Goal: Task Accomplishment & Management: Manage account settings

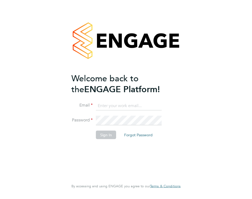
type input "vesowton@hotmail.com"
click at [105, 138] on button "Sign In" at bounding box center [106, 135] width 20 height 9
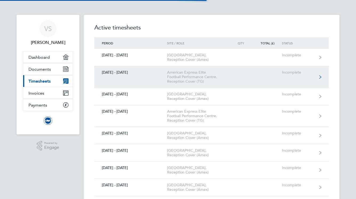
drag, startPoint x: 181, startPoint y: 73, endPoint x: 172, endPoint y: 79, distance: 10.5
click at [172, 79] on div "American Express Elite Football Performance Centre, Reception Cover (TG)" at bounding box center [197, 77] width 61 height 14
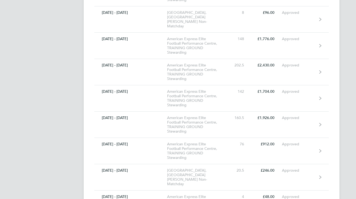
scroll to position [9138, 0]
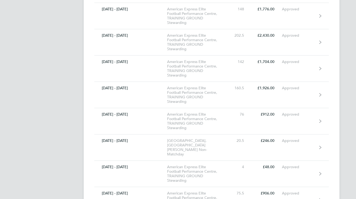
scroll to position [8925, 0]
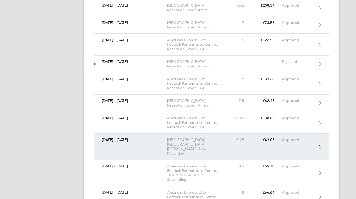
click at [208, 138] on div "[GEOGRAPHIC_DATA], [GEOGRAPHIC_DATA] [PERSON_NAME] Non-Matchday" at bounding box center [197, 147] width 61 height 18
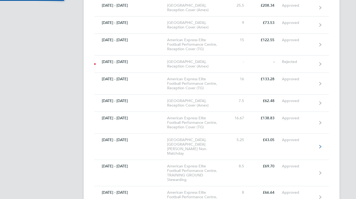
scroll to position [6025, 0]
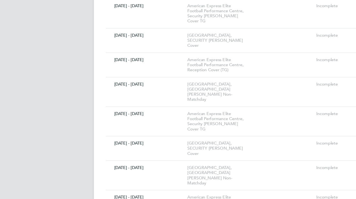
scroll to position [5704, 0]
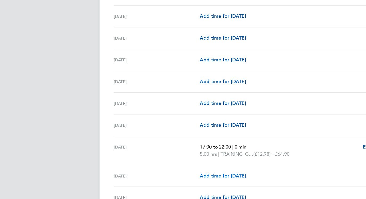
scroll to position [214, 0]
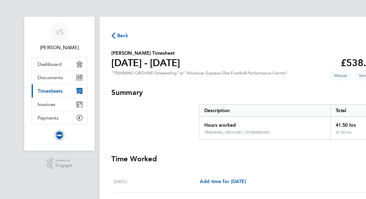
click at [103, 32] on span "Back" at bounding box center [106, 31] width 15 height 5
